Goal: Obtain resource: Obtain resource

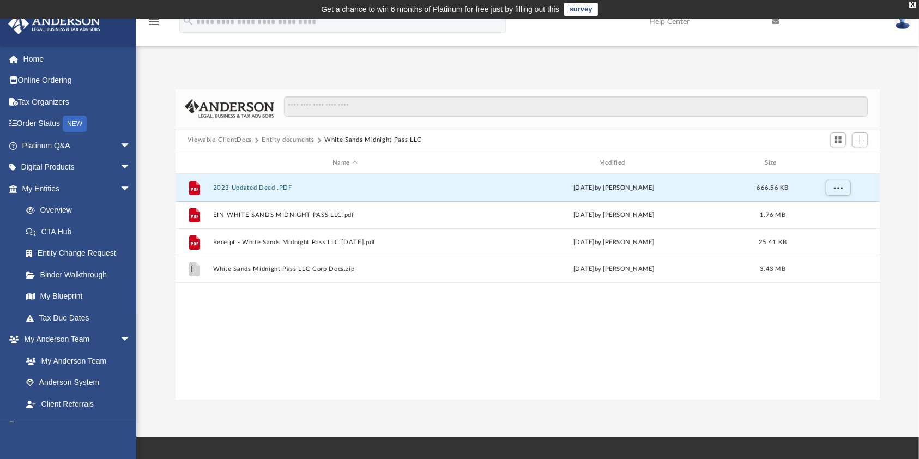
scroll to position [236, 693]
click at [293, 149] on div "Viewable-ClientDocs Entity documents White Sands Midnight Pass LLC" at bounding box center [528, 140] width 704 height 24
click at [291, 140] on button "Entity documents" at bounding box center [288, 140] width 52 height 10
click at [234, 142] on button "Viewable-ClientDocs" at bounding box center [220, 140] width 64 height 10
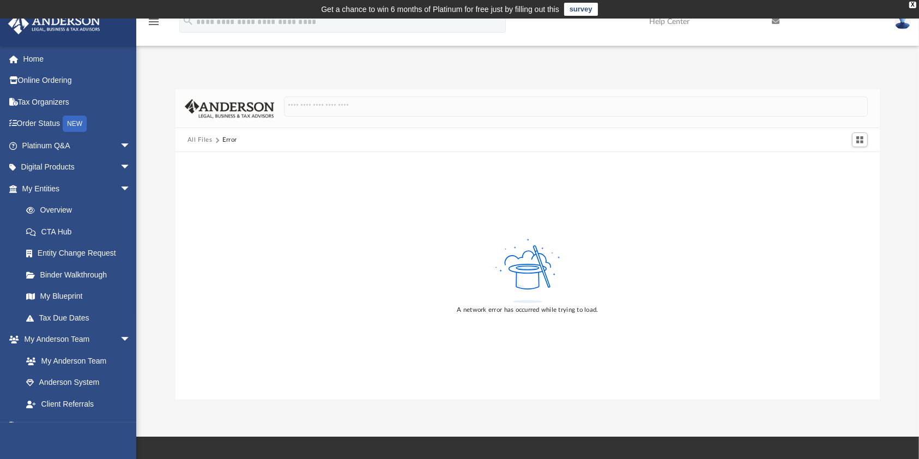
click at [204, 138] on button "All Files" at bounding box center [200, 140] width 25 height 10
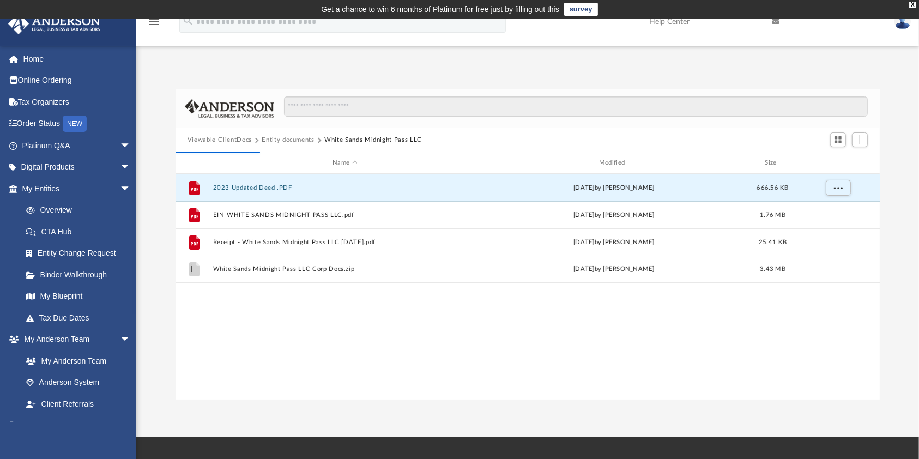
click at [297, 137] on button "Entity documents" at bounding box center [288, 140] width 52 height 10
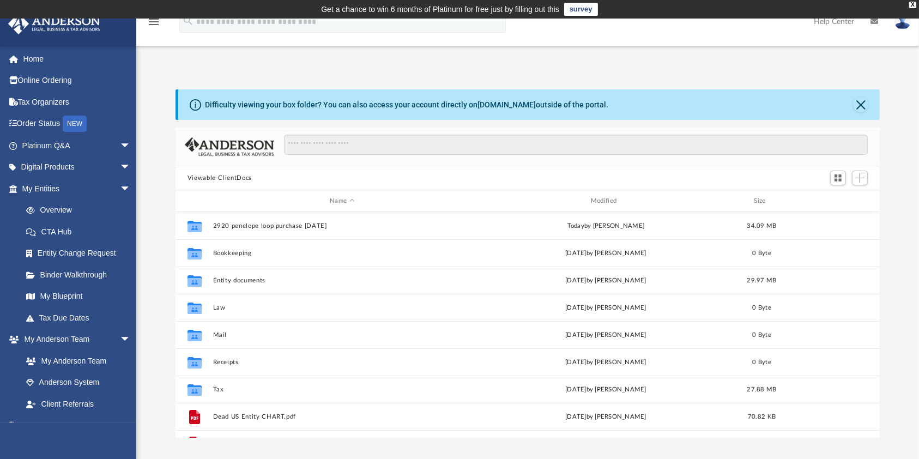
scroll to position [236, 693]
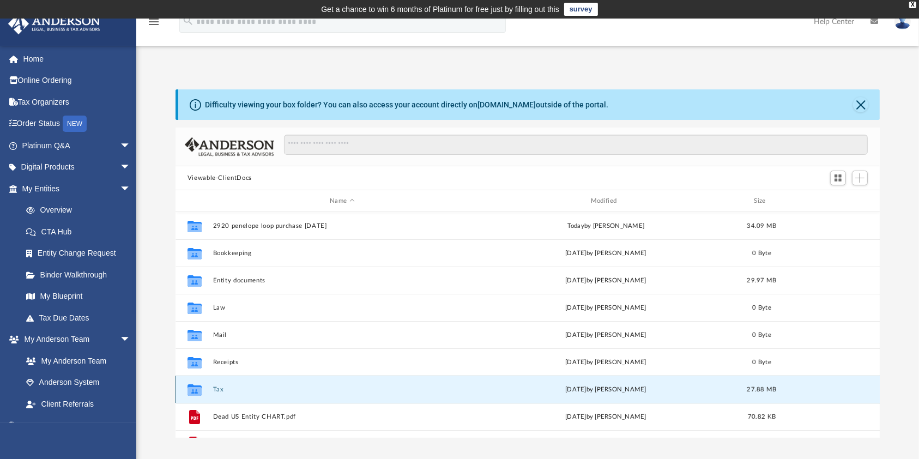
click at [226, 392] on button "Tax" at bounding box center [342, 389] width 259 height 7
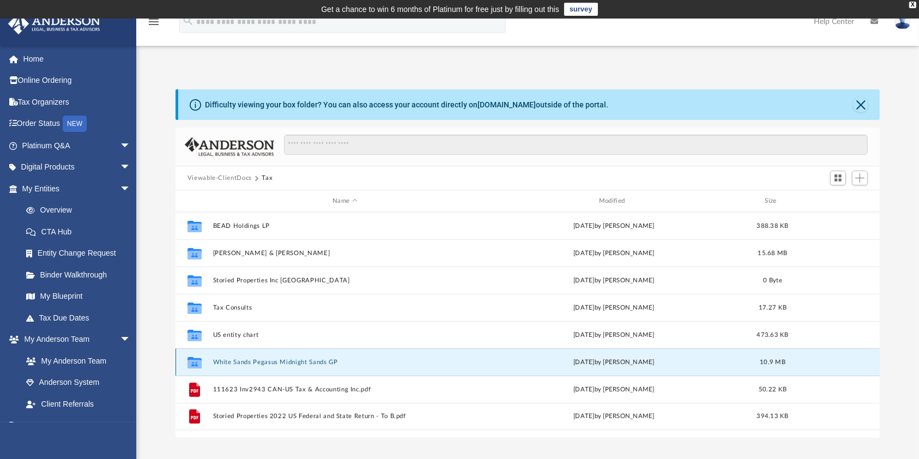
click at [240, 361] on button "White Sands Pegasus Midnight Sands GP" at bounding box center [345, 362] width 264 height 7
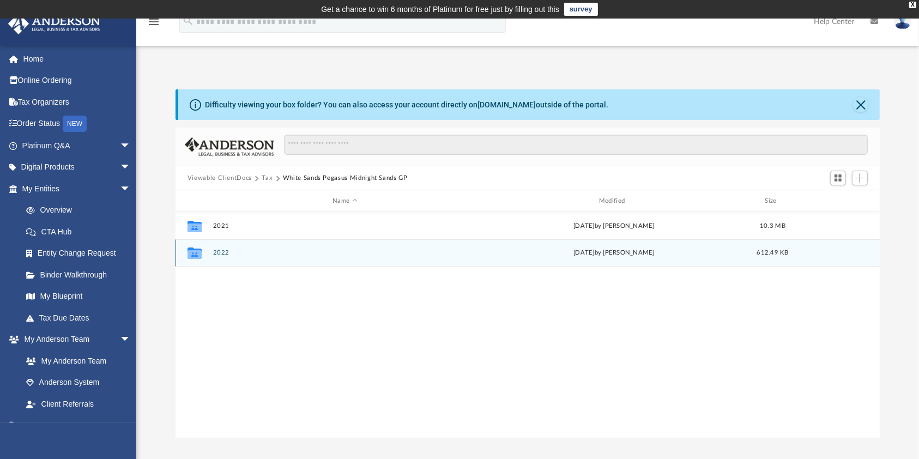
click at [222, 253] on button "2022" at bounding box center [345, 252] width 264 height 7
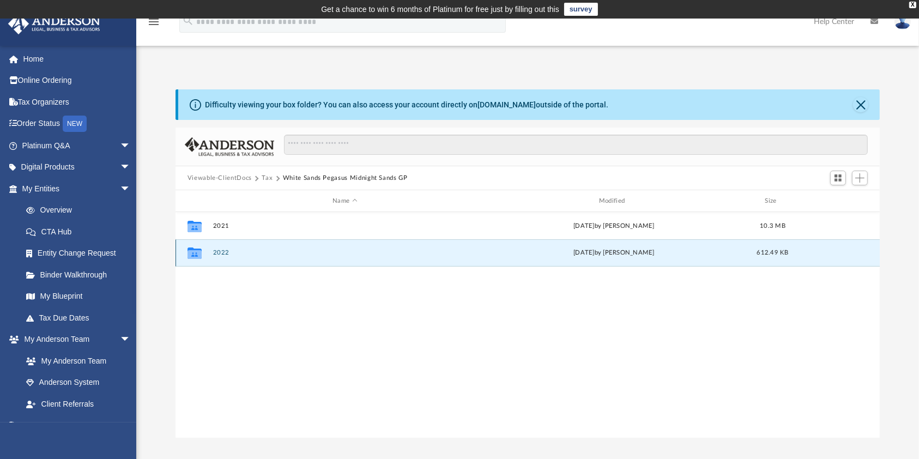
click at [222, 253] on button "2022" at bounding box center [345, 252] width 264 height 7
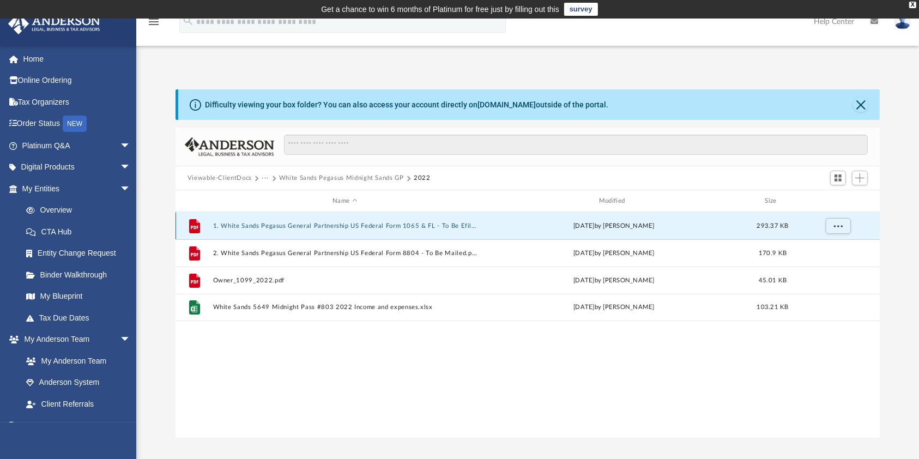
click at [336, 226] on button "1. White Sands Pegasus General Partnership US Federal Form 1065 & FL - To Be Ef…" at bounding box center [345, 225] width 264 height 7
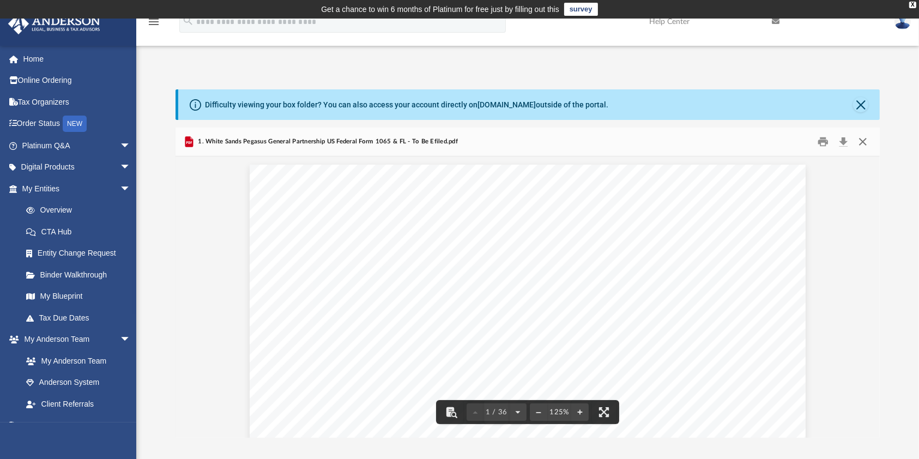
click at [863, 141] on button "Close" at bounding box center [863, 142] width 20 height 17
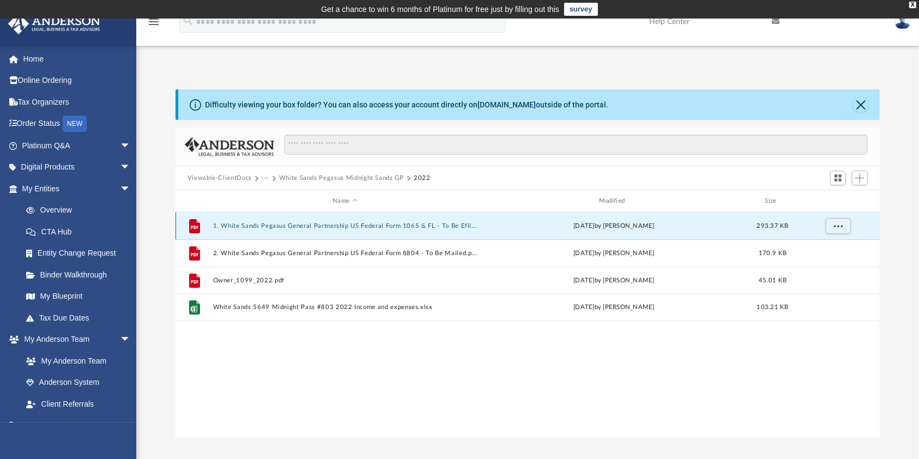
click at [257, 224] on button "1. White Sands Pegasus General Partnership US Federal Form 1065 & FL - To Be Ef…" at bounding box center [345, 225] width 264 height 7
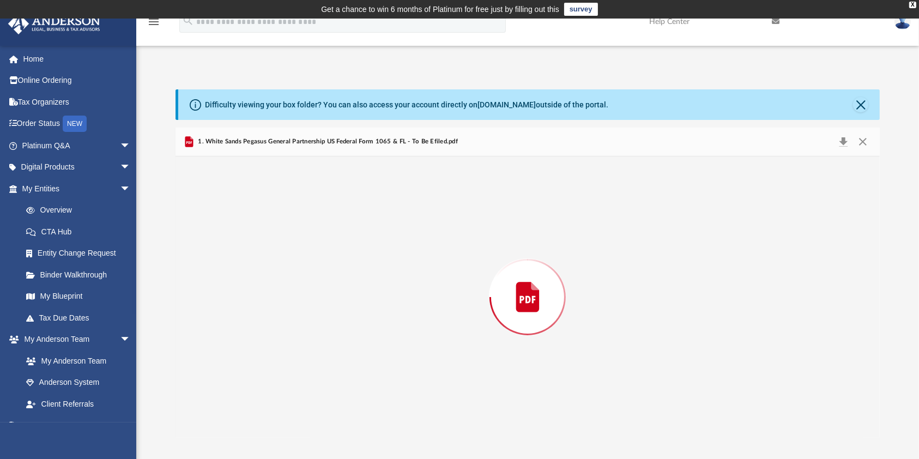
click at [257, 224] on div "Preview" at bounding box center [528, 296] width 704 height 281
